Goal: Transaction & Acquisition: Book appointment/travel/reservation

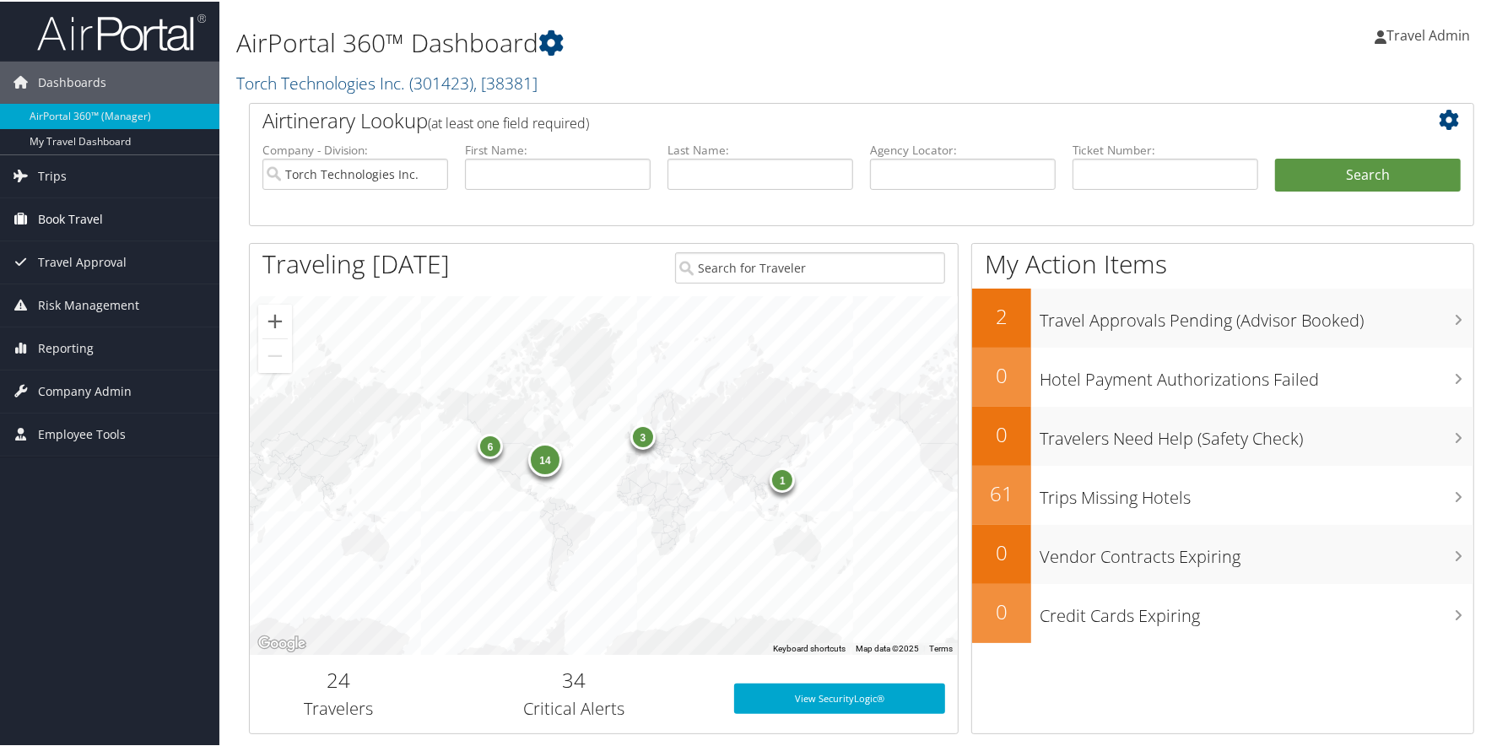
click at [57, 224] on span "Book Travel" at bounding box center [70, 218] width 65 height 42
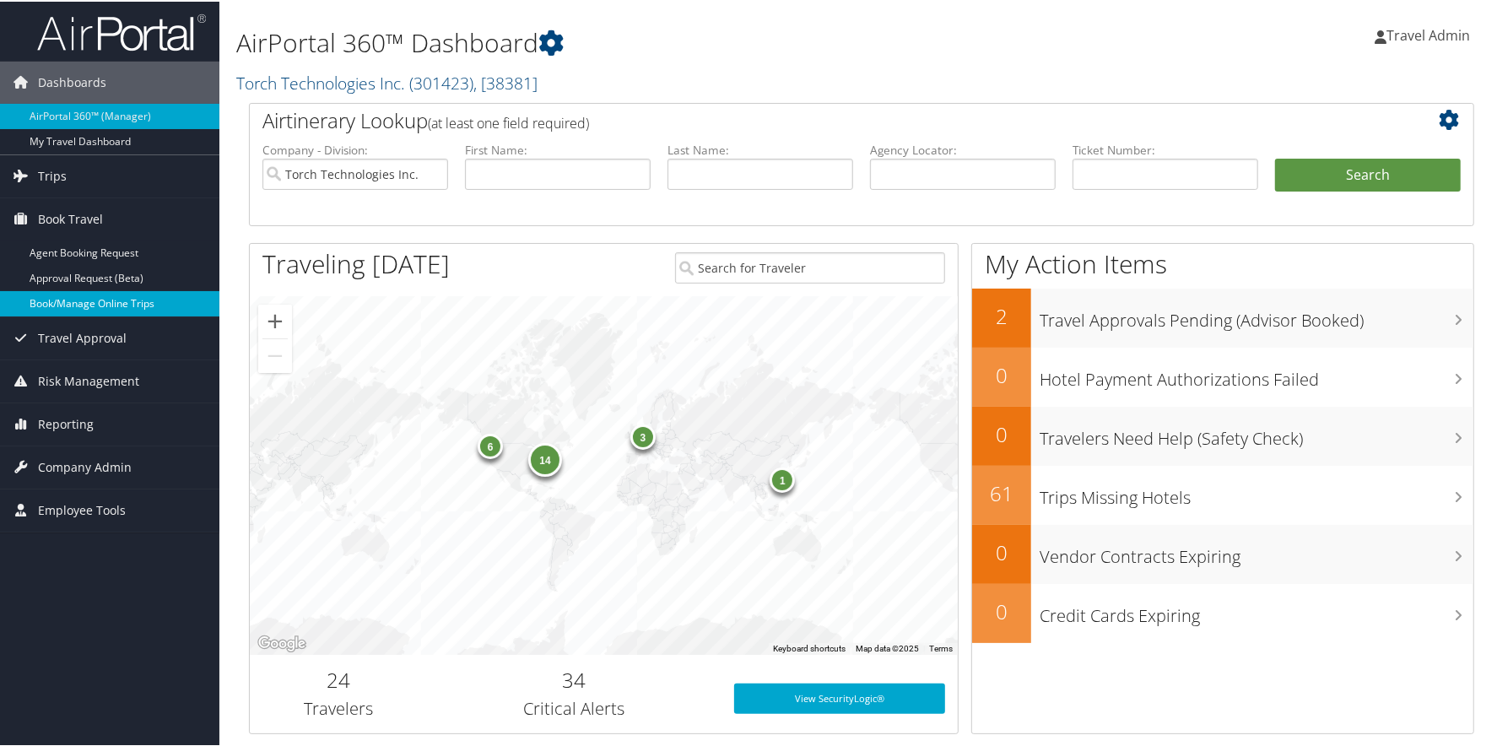
click at [68, 301] on link "Book/Manage Online Trips" at bounding box center [109, 302] width 219 height 25
